Goal: Navigation & Orientation: Go to known website

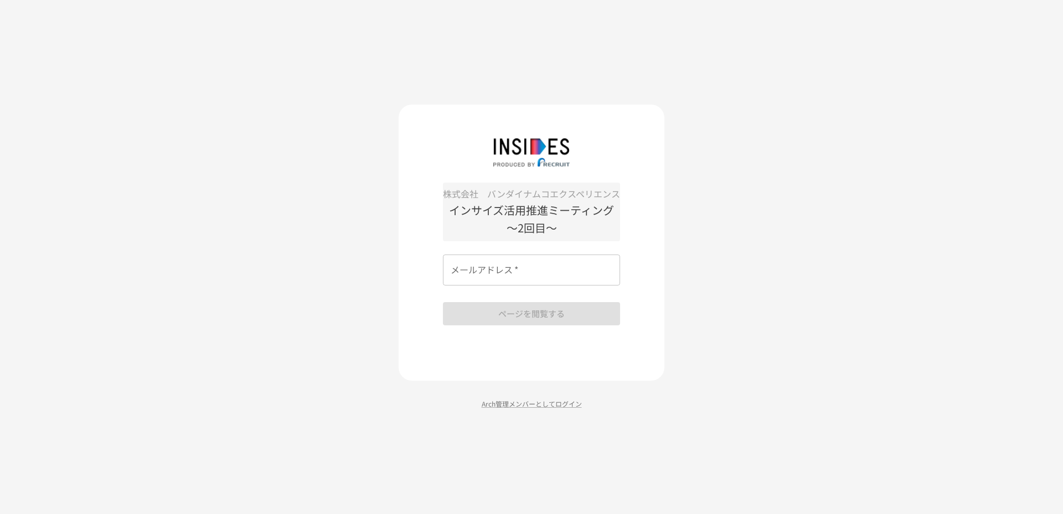
click at [743, 280] on div "株式会社　バンダイナムコエクスペリエンス インサイズ活用推進ミーティング　～2回目～ メールアドレス   * メールアドレス   * ページを閲覧する Arc…" at bounding box center [531, 257] width 1063 height 514
click at [555, 277] on input "メールアドレス   *" at bounding box center [531, 270] width 177 height 31
click at [270, 332] on div "株式会社　バンダイナムコエクスペリエンス インサイズ活用推進ミーティング　～2回目～ メールアドレス   * メールアドレス   * ページを閲覧する Arc…" at bounding box center [531, 257] width 1063 height 514
click at [530, 401] on p "Arch管理メンバーとしてログイン" at bounding box center [532, 404] width 266 height 11
